Goal: Navigation & Orientation: Find specific page/section

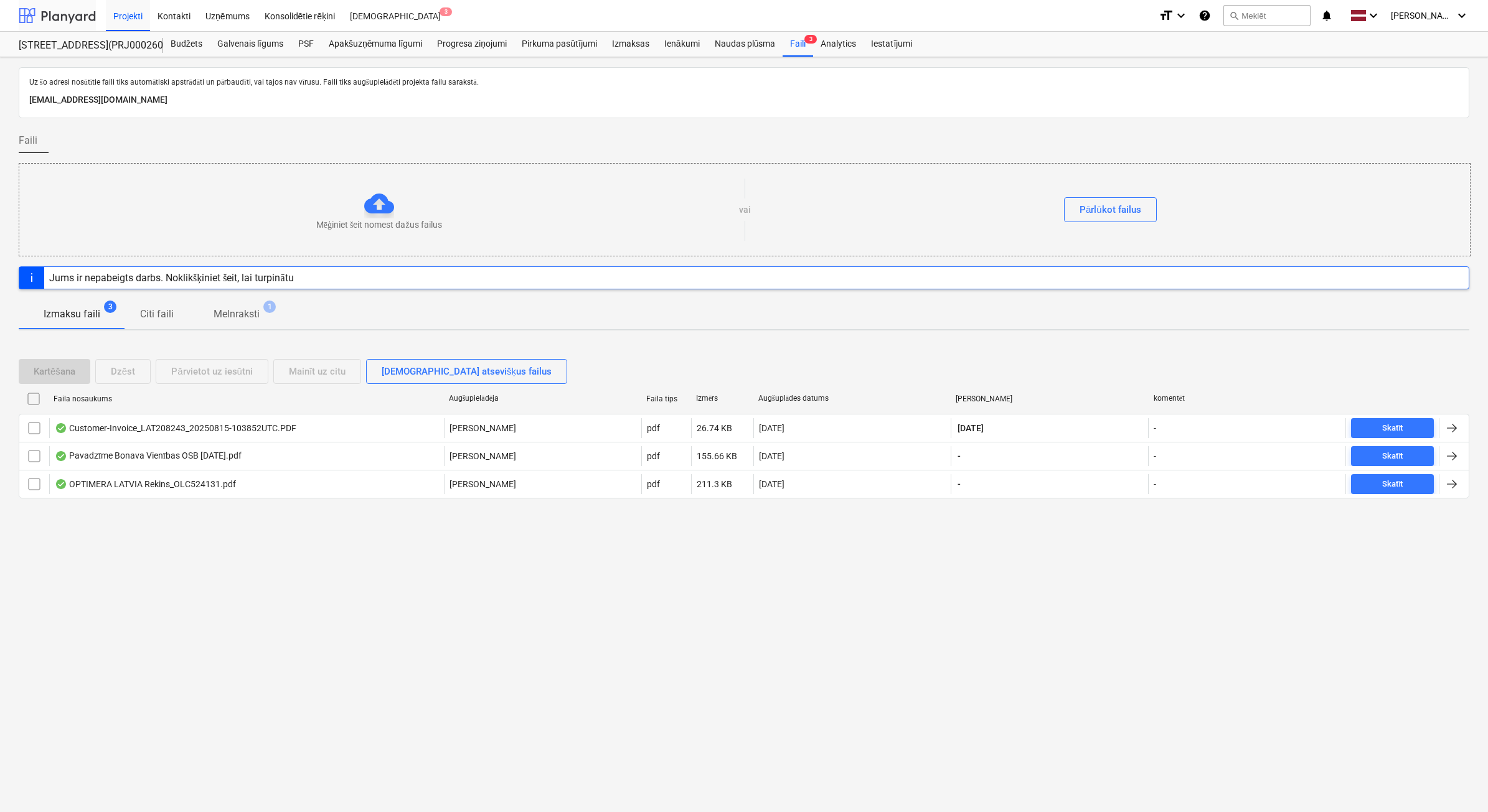
click at [86, 13] on div at bounding box center [57, 16] width 77 height 31
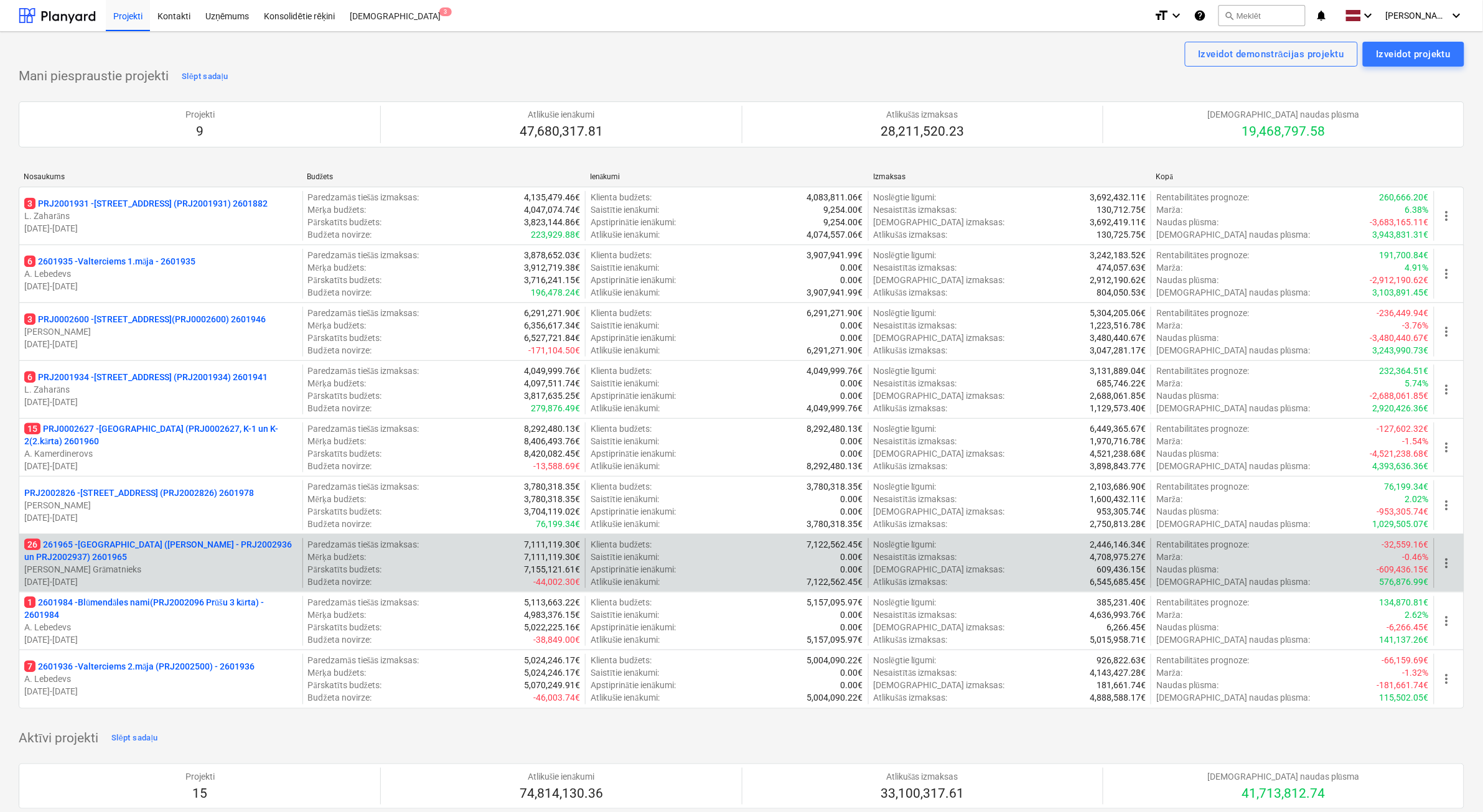
click at [218, 577] on p "[DATE] - [DATE]" at bounding box center [161, 582] width 273 height 13
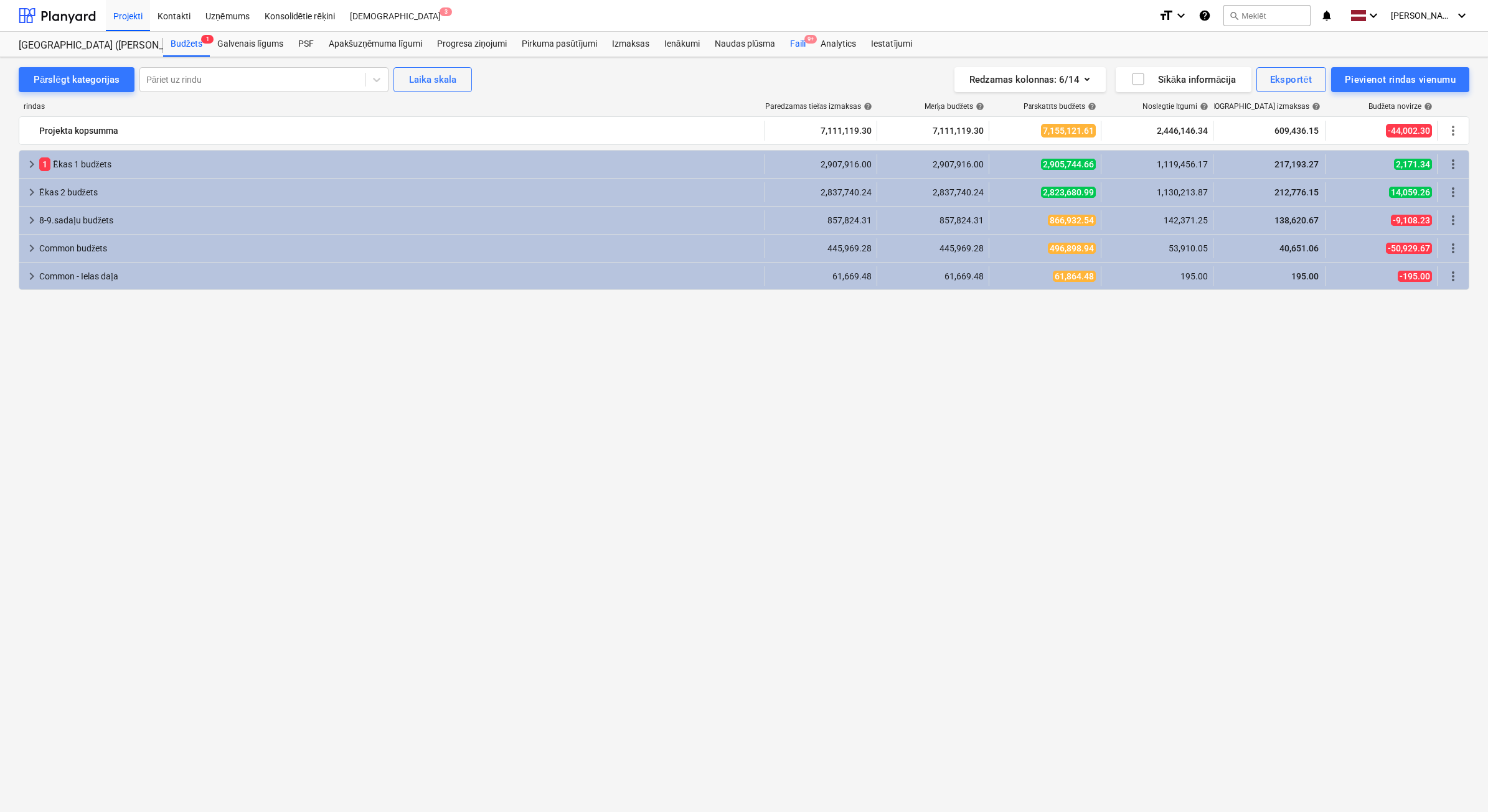
click at [800, 41] on div "Faili 9+" at bounding box center [798, 44] width 30 height 25
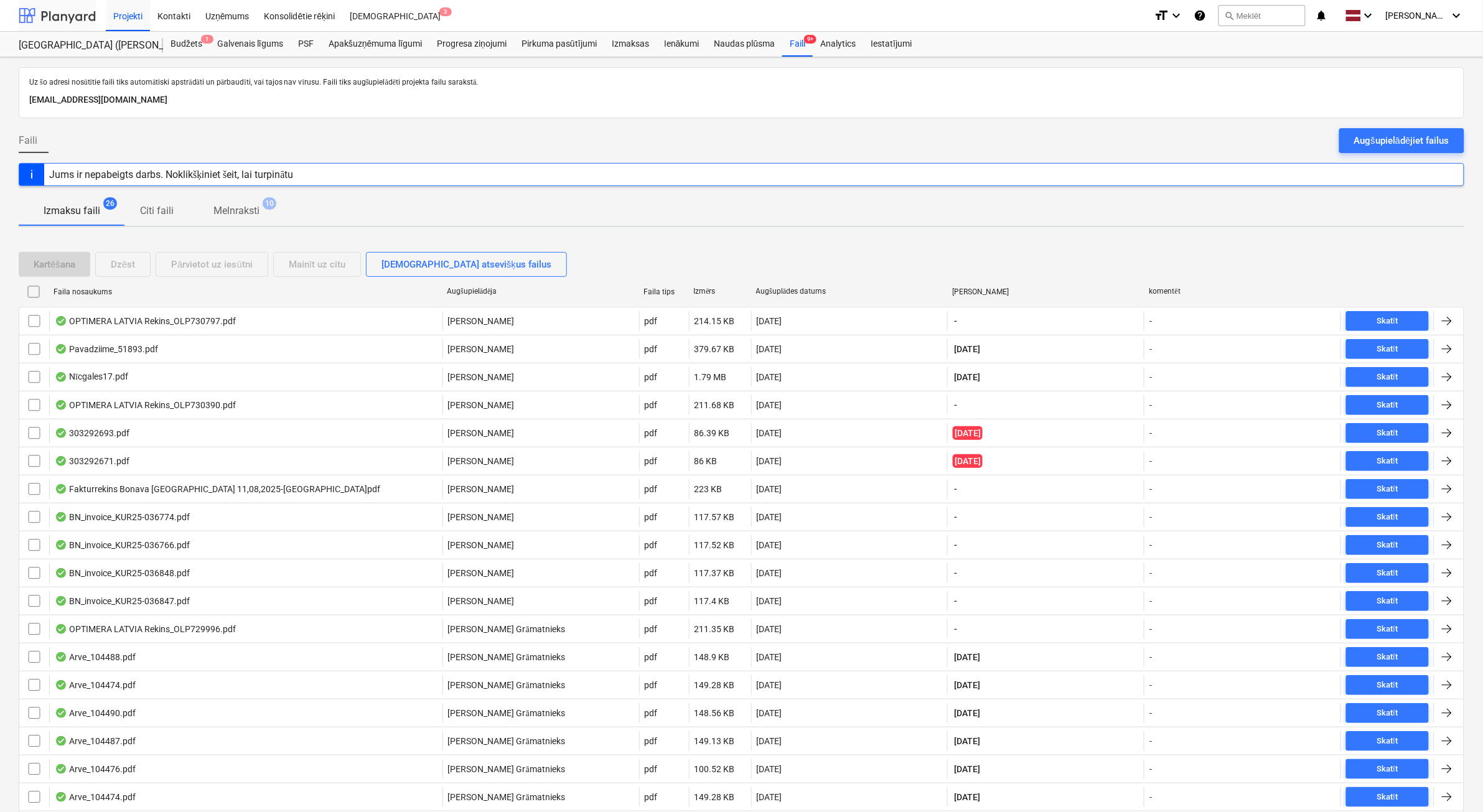
click at [44, 13] on div at bounding box center [57, 16] width 77 height 31
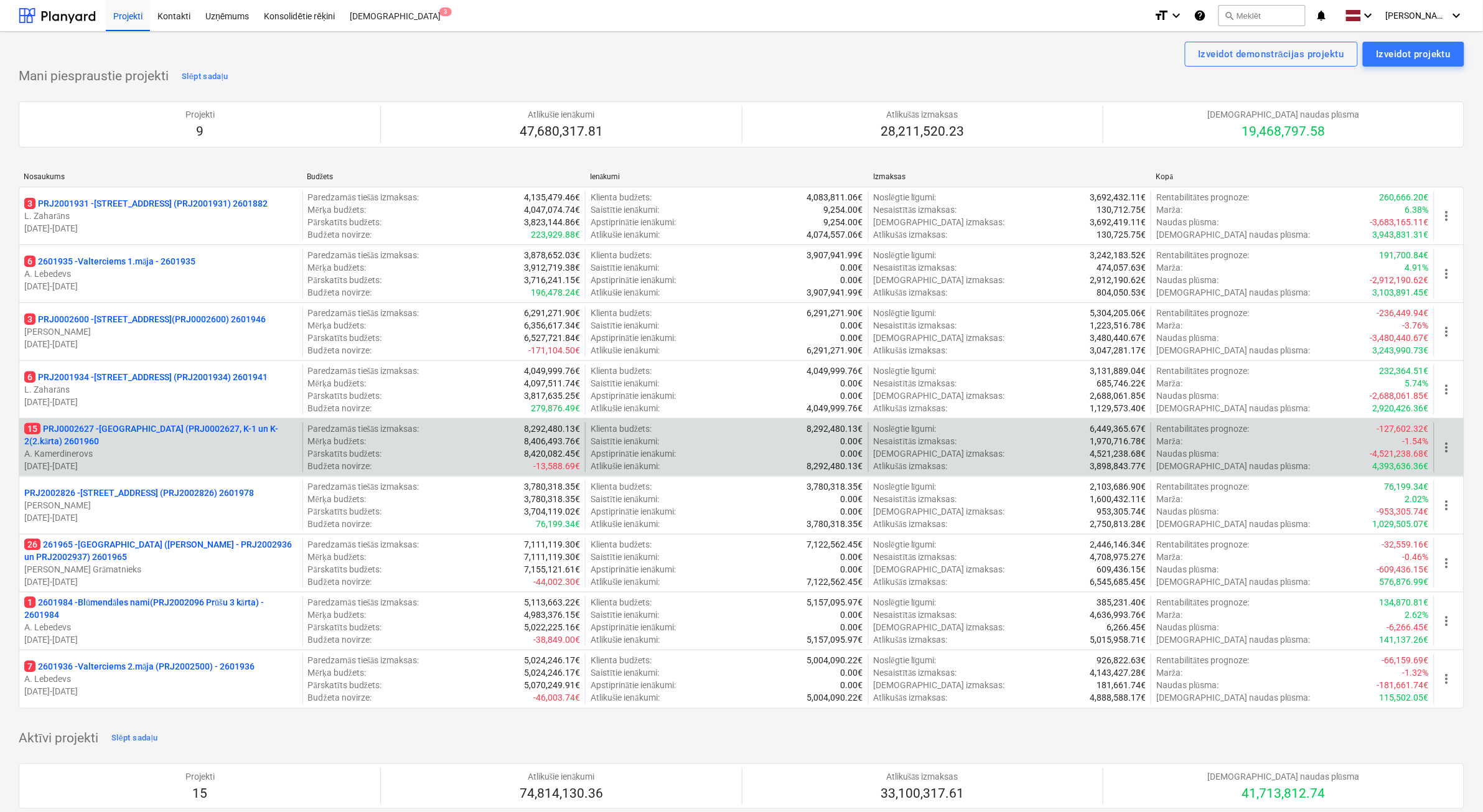
click at [194, 464] on p "[DATE] - [DATE]" at bounding box center [161, 466] width 273 height 13
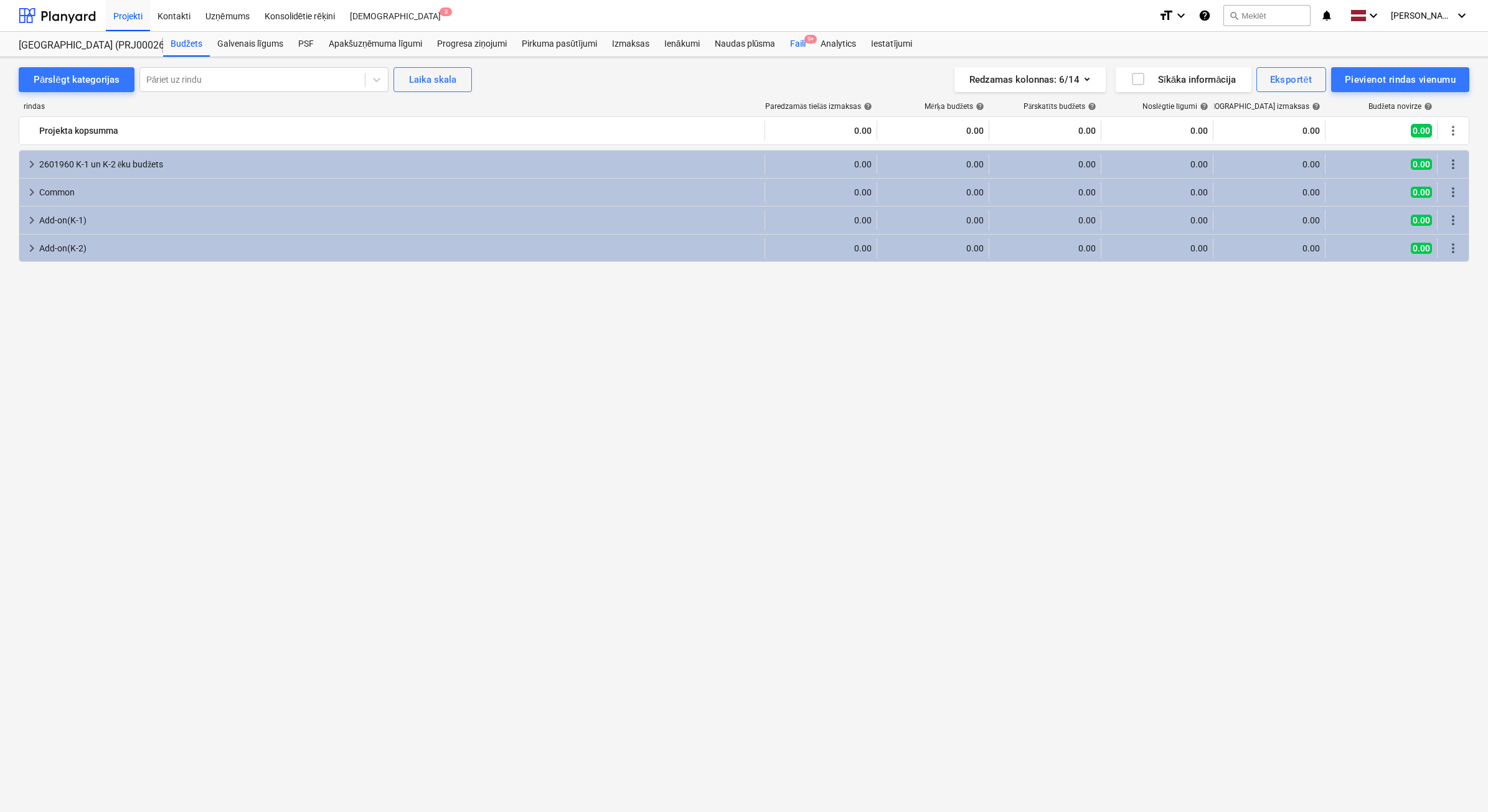
click at [794, 45] on div "Faili 9+" at bounding box center [798, 44] width 30 height 25
